Goal: Transaction & Acquisition: Purchase product/service

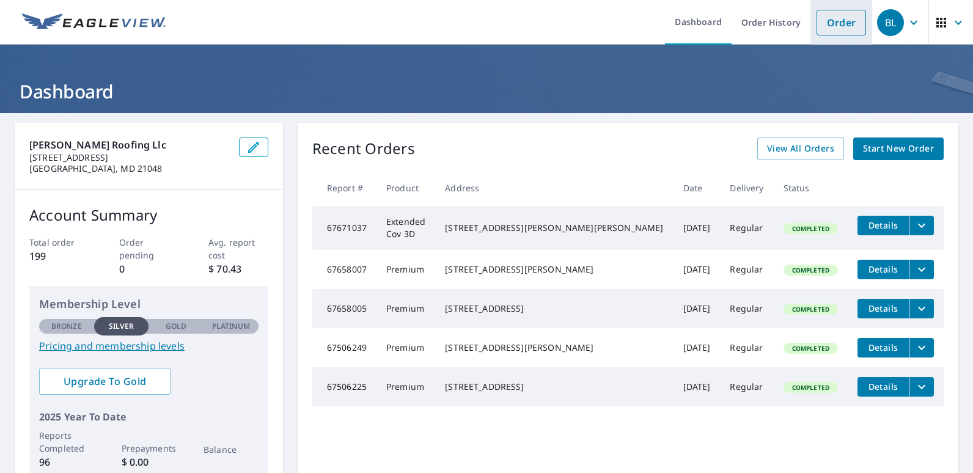
click at [817, 18] on link "Order" at bounding box center [842, 23] width 50 height 26
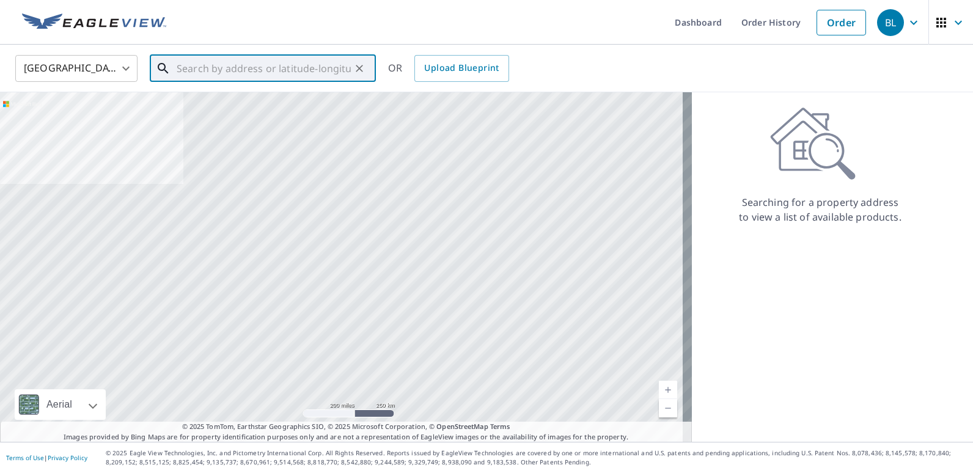
click at [209, 71] on input "text" at bounding box center [264, 68] width 174 height 34
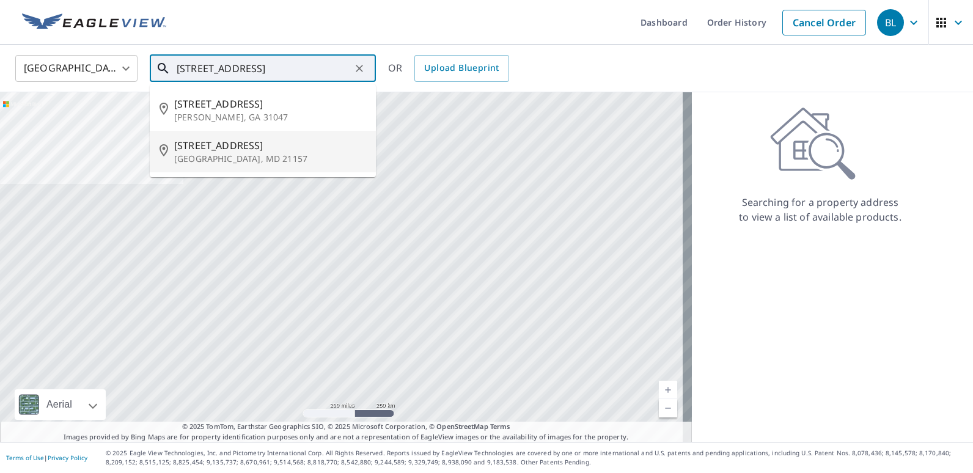
click at [210, 148] on span "[STREET_ADDRESS]" at bounding box center [270, 145] width 192 height 15
type input "[STREET_ADDRESS]"
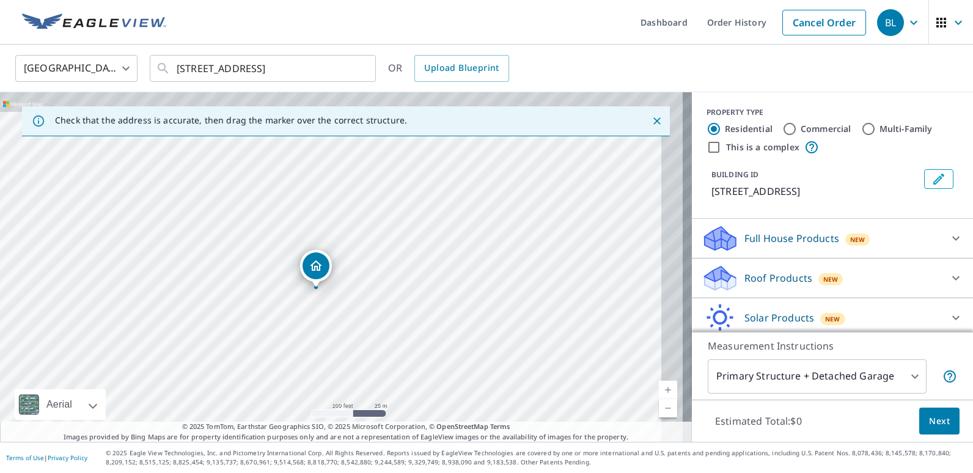
drag, startPoint x: 388, startPoint y: 296, endPoint x: 285, endPoint y: 417, distance: 158.7
click at [284, 419] on div "[STREET_ADDRESS]" at bounding box center [346, 267] width 692 height 350
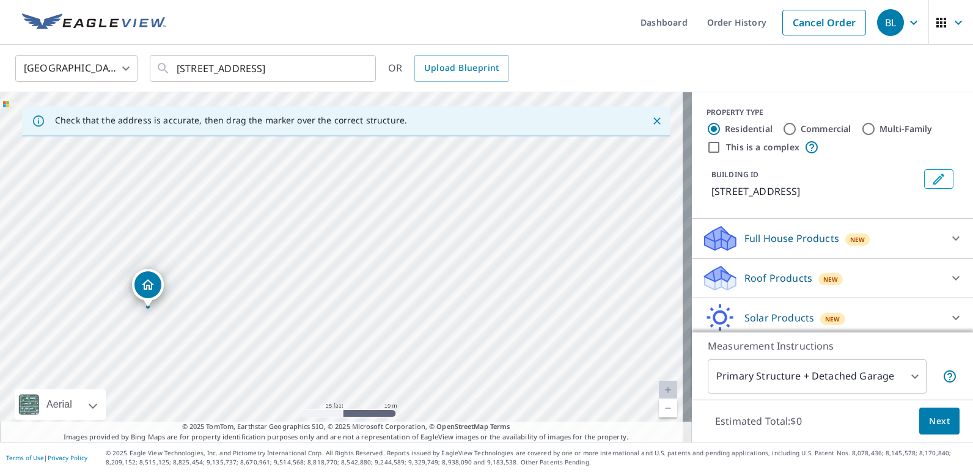
drag, startPoint x: 150, startPoint y: 355, endPoint x: 273, endPoint y: 293, distance: 138.3
click at [273, 293] on div "[STREET_ADDRESS]" at bounding box center [346, 267] width 692 height 350
click at [752, 285] on p "Roof Products" at bounding box center [778, 278] width 68 height 15
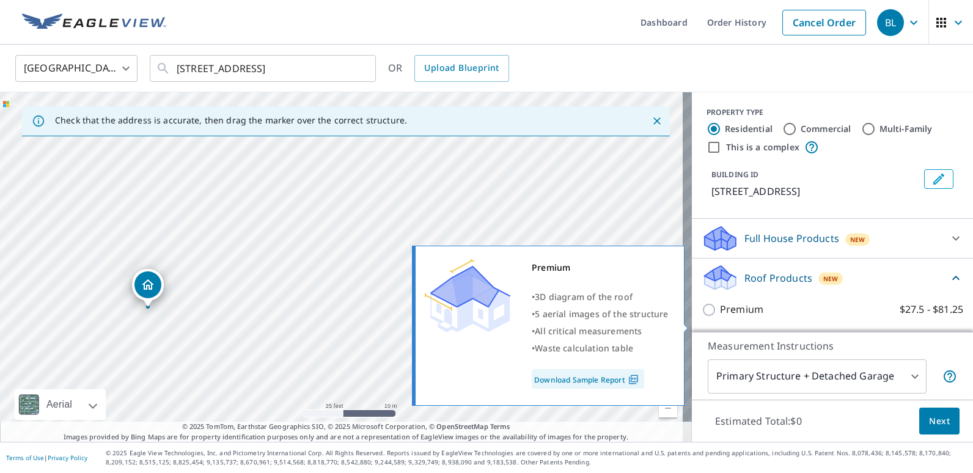
click at [704, 317] on input "Premium $27.5 - $81.25" at bounding box center [711, 310] width 18 height 15
checkbox input "true"
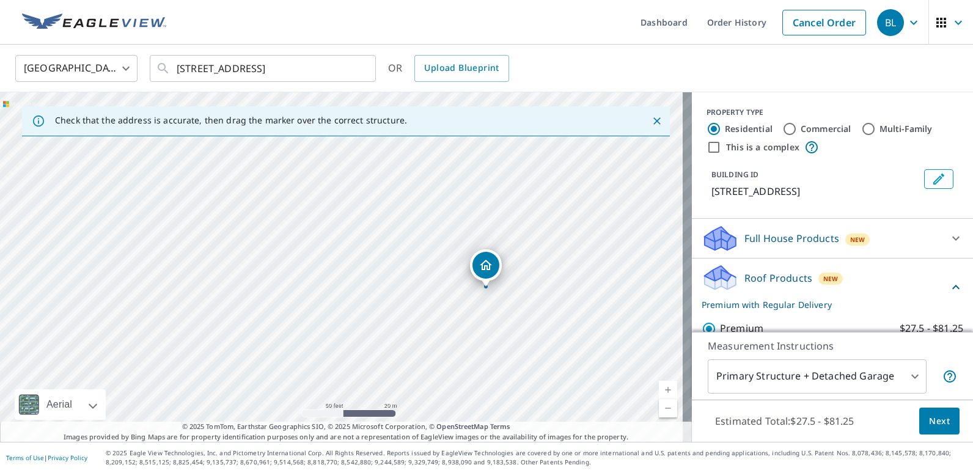
click at [929, 419] on span "Next" at bounding box center [939, 421] width 21 height 15
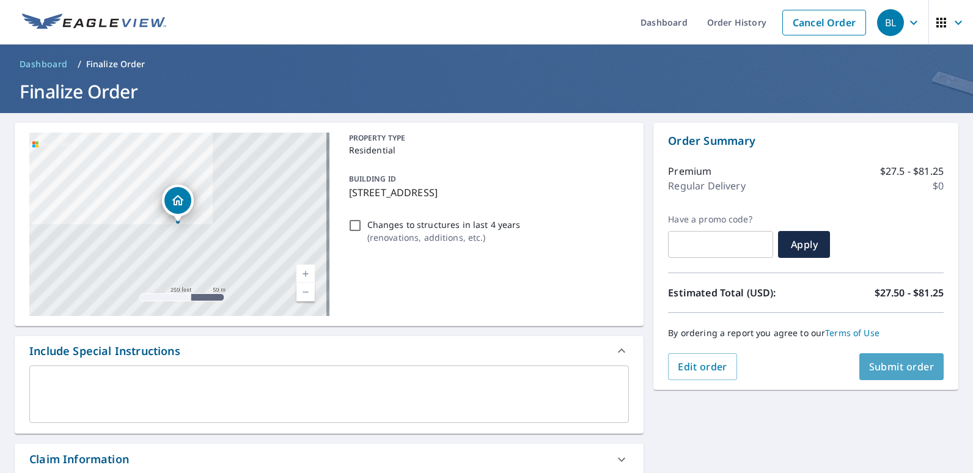
click at [892, 366] on span "Submit order" at bounding box center [901, 366] width 65 height 13
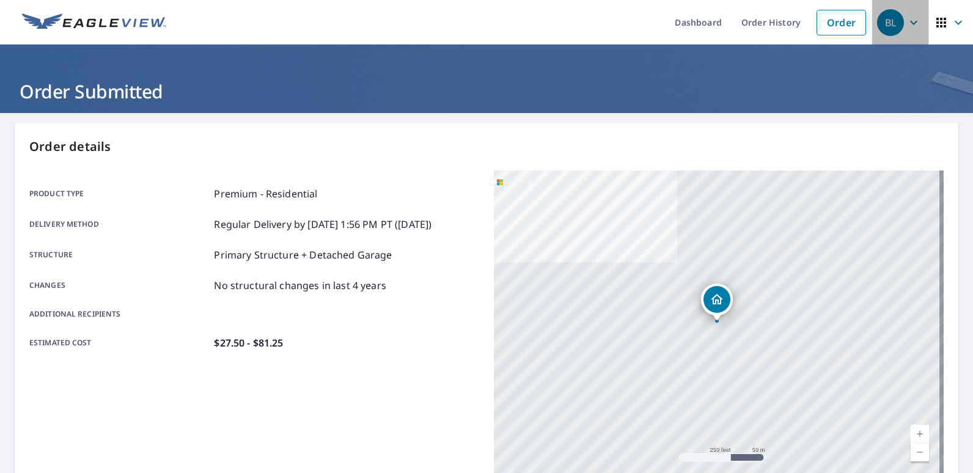
click at [883, 24] on div "BL" at bounding box center [890, 22] width 27 height 27
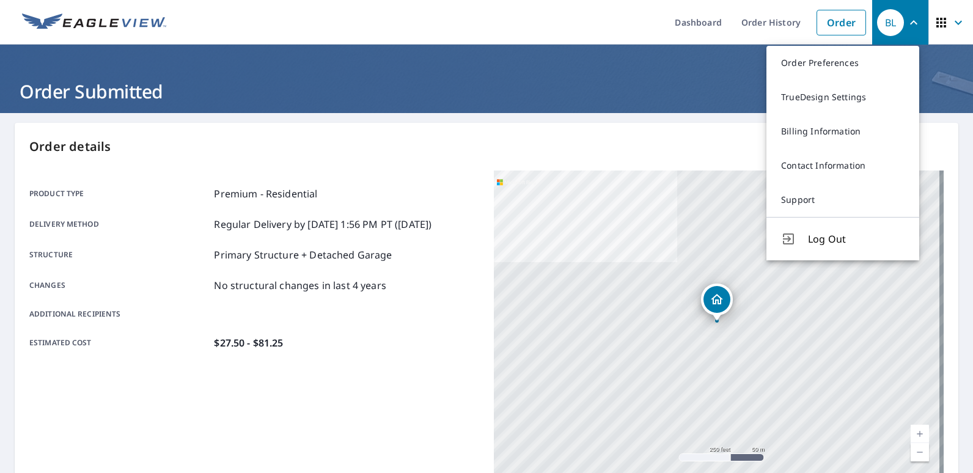
drag, startPoint x: 837, startPoint y: 244, endPoint x: 837, endPoint y: 237, distance: 7.3
click at [837, 243] on span "Log Out" at bounding box center [856, 239] width 97 height 15
